Goal: Information Seeking & Learning: Find specific fact

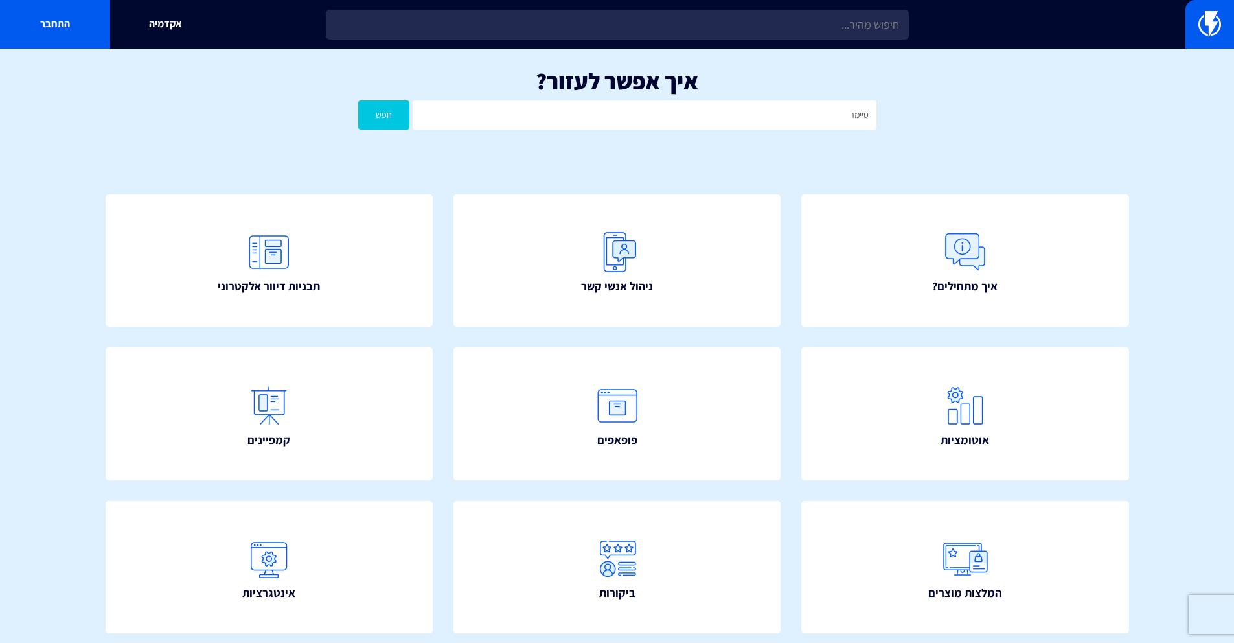
type input "טיימר"
click at [358, 100] on button "חפש" at bounding box center [384, 114] width 52 height 29
